Goal: Task Accomplishment & Management: Use online tool/utility

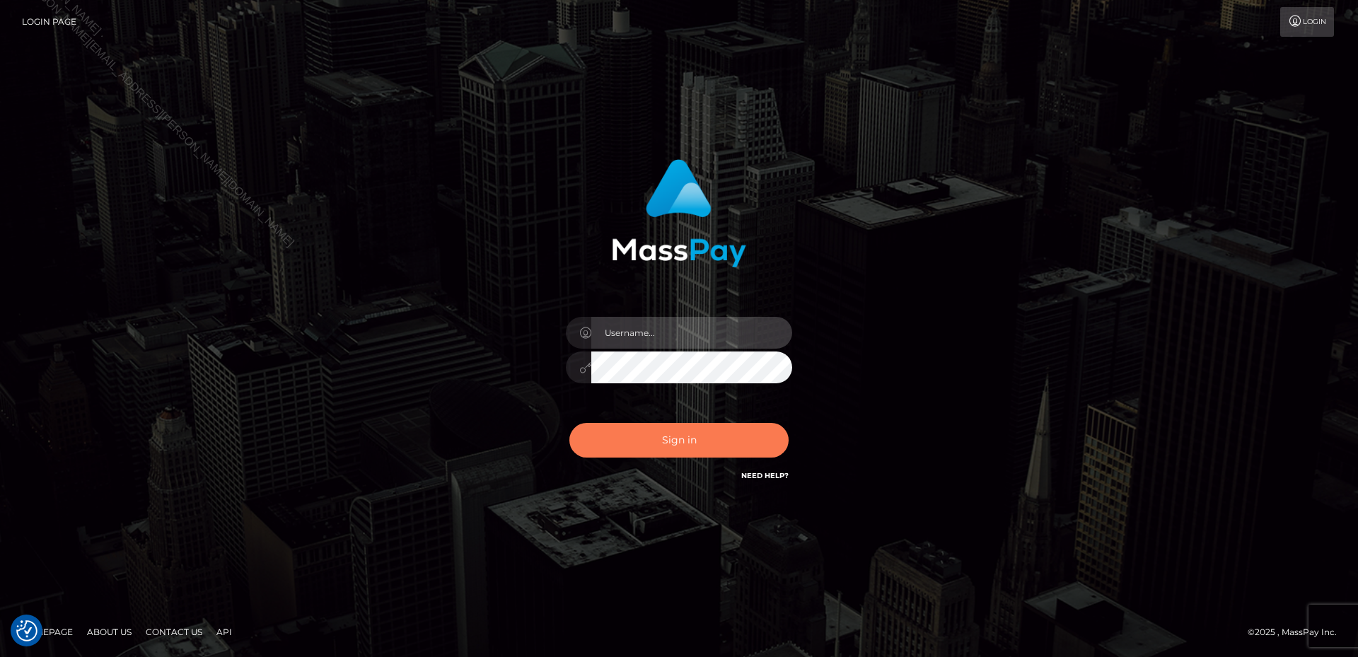
type input "[PERSON_NAME].B2Sprin"
click at [705, 441] on button "Sign in" at bounding box center [678, 440] width 219 height 35
type input "[PERSON_NAME].B2Sprin"
click at [739, 427] on button "Sign in" at bounding box center [678, 440] width 219 height 35
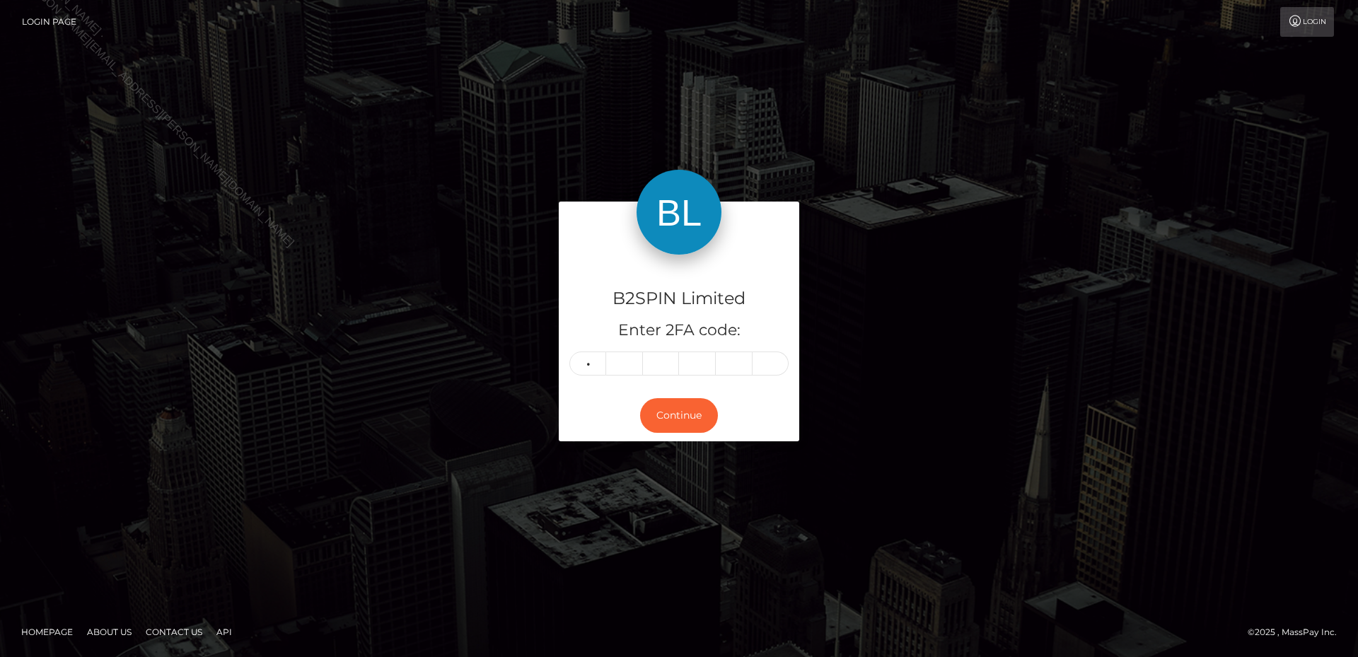
type input "7"
type input "6"
type input "7"
type input "8"
type input "5"
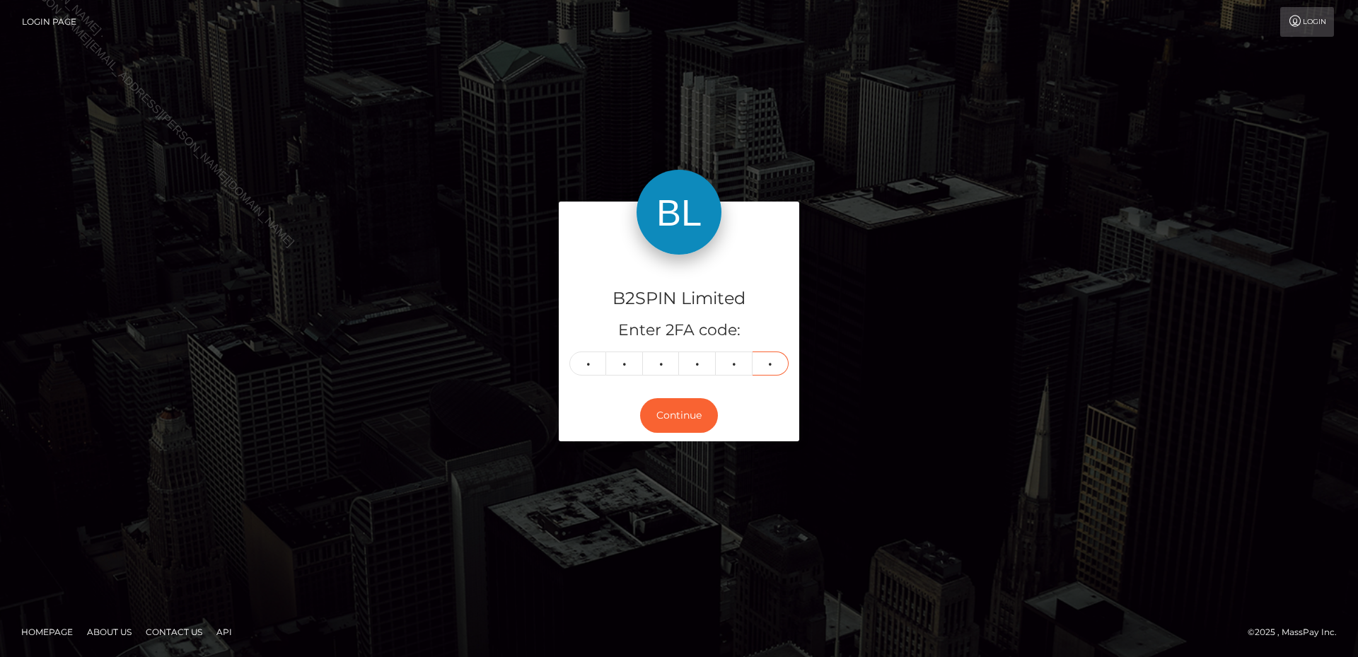
type input "5"
click at [681, 434] on div "Continue" at bounding box center [679, 416] width 241 height 52
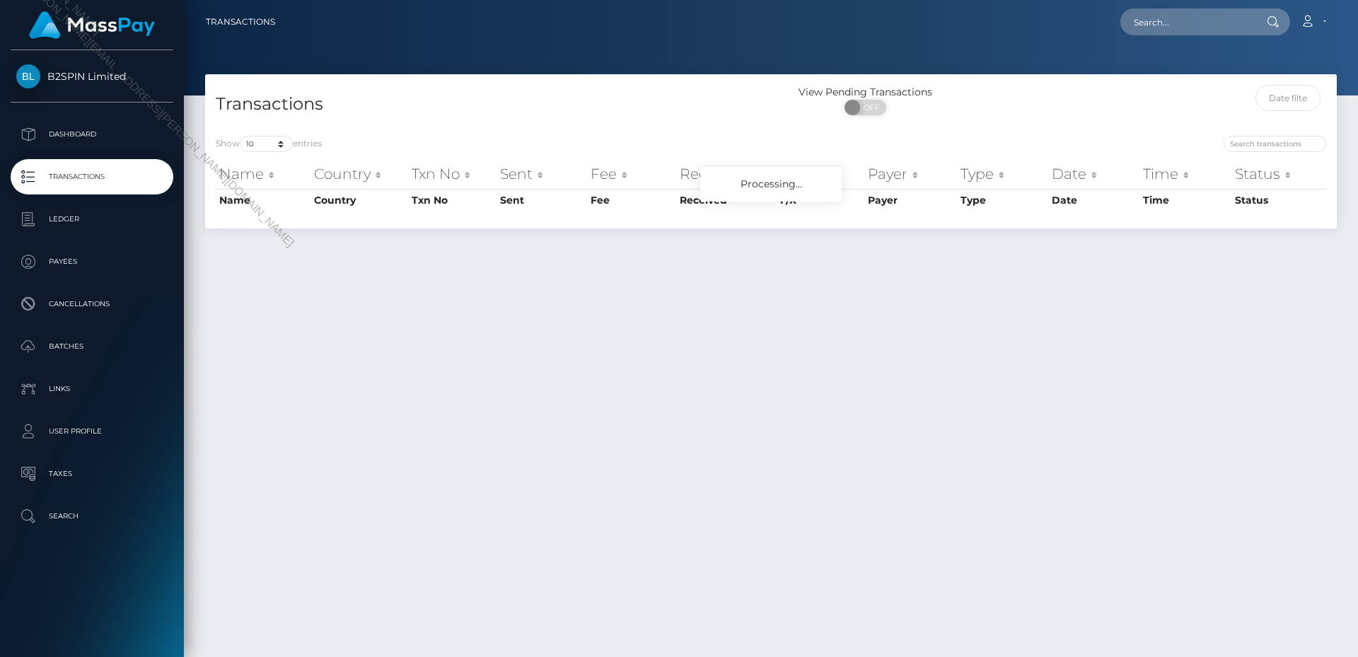
click at [723, 93] on h4 "Transactions" at bounding box center [488, 104] width 545 height 25
click at [265, 142] on select "10 25 50 100 250 500 1,000 3,500" at bounding box center [266, 144] width 53 height 16
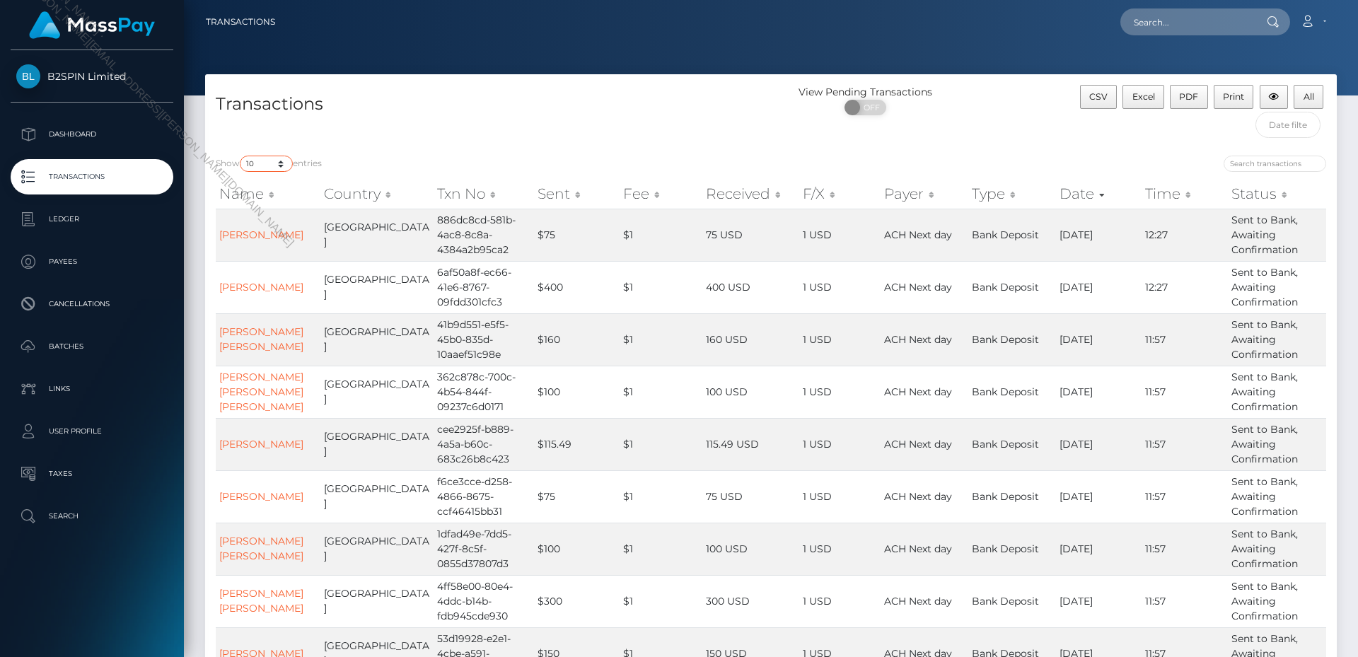
select select "3500"
click at [241, 156] on select "10 25 50 100 250 500 1,000 3,500" at bounding box center [266, 164] width 53 height 16
click at [436, 112] on h4 "Transactions" at bounding box center [488, 104] width 545 height 25
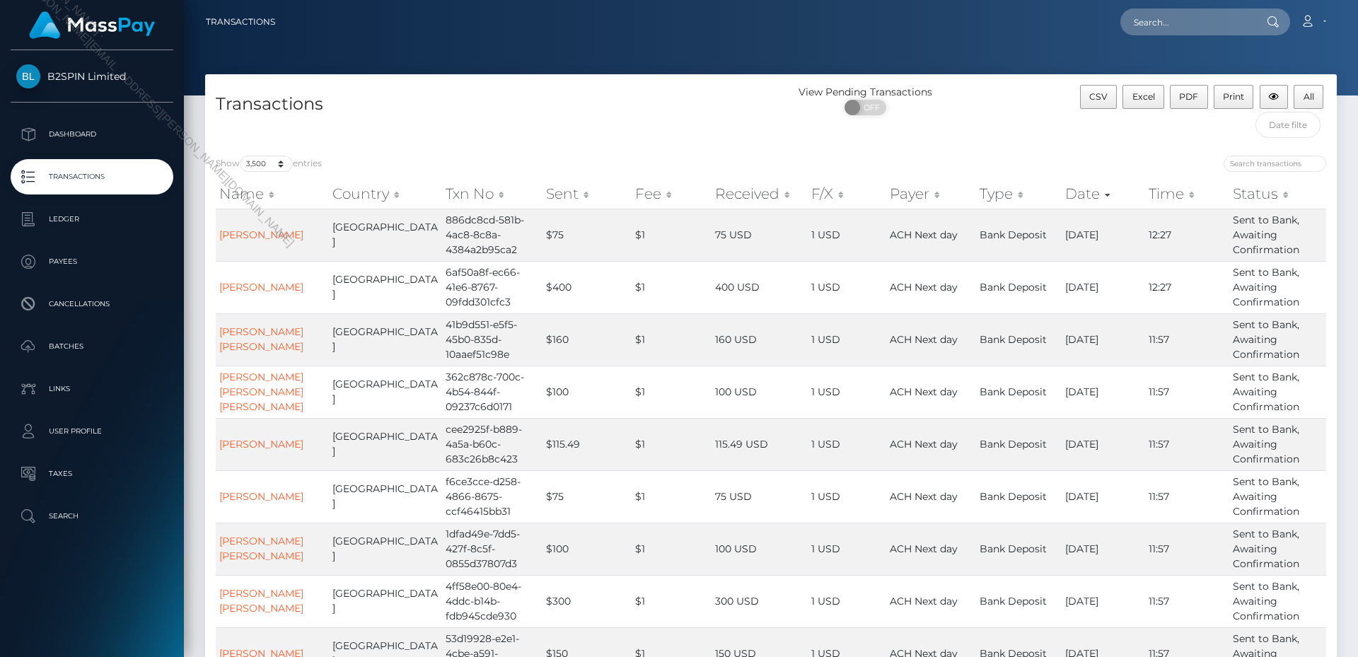
click at [775, 144] on div "View Pending Transactions ON OFF" at bounding box center [912, 115] width 283 height 60
click at [1146, 106] on button "Excel" at bounding box center [1144, 97] width 42 height 24
drag, startPoint x: 204, startPoint y: 554, endPoint x: 713, endPoint y: 144, distance: 654.0
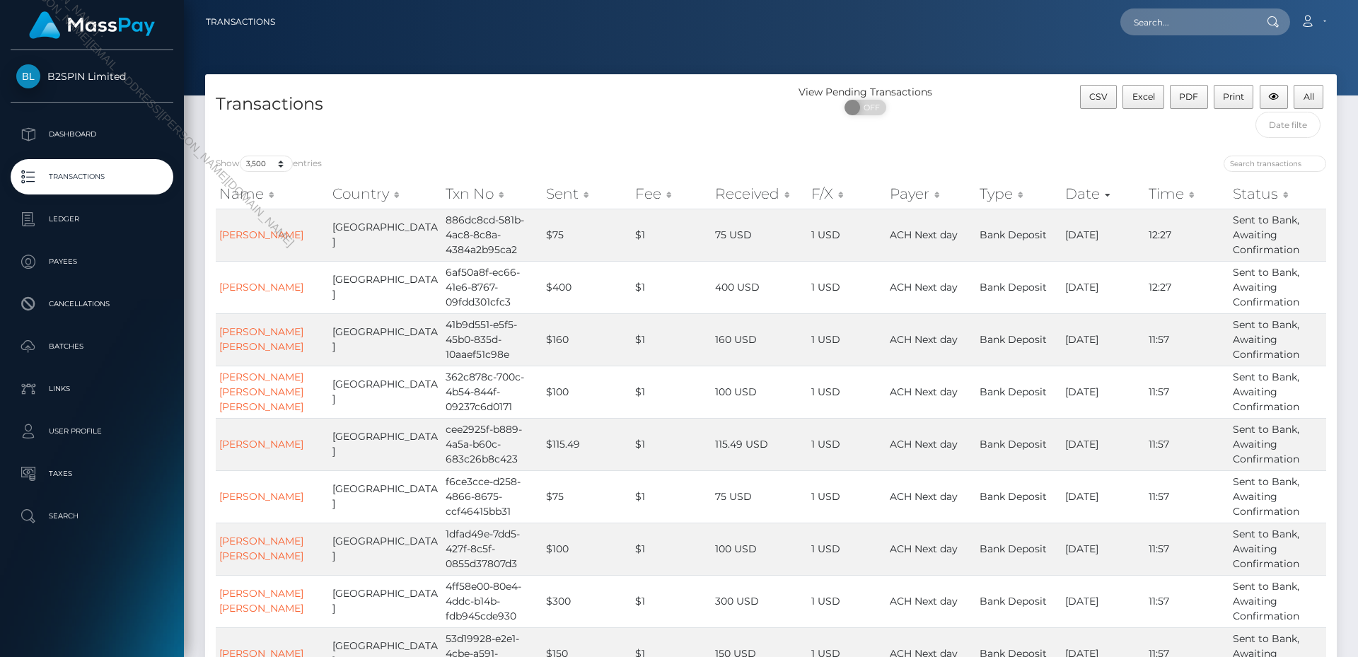
click at [509, 108] on h4 "Transactions" at bounding box center [488, 104] width 545 height 25
click at [57, 602] on div "B2SPIN Limited Dashboard Transactions Ledger Payees Cancellations Batches" at bounding box center [92, 352] width 184 height 604
